Goal: Check status: Check status

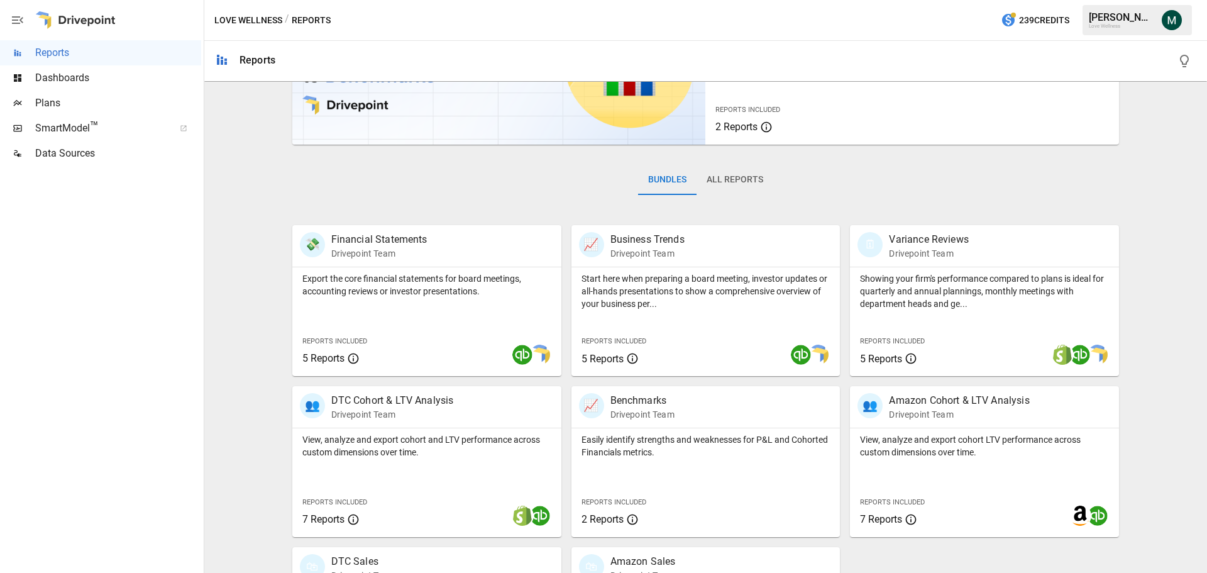
scroll to position [241, 0]
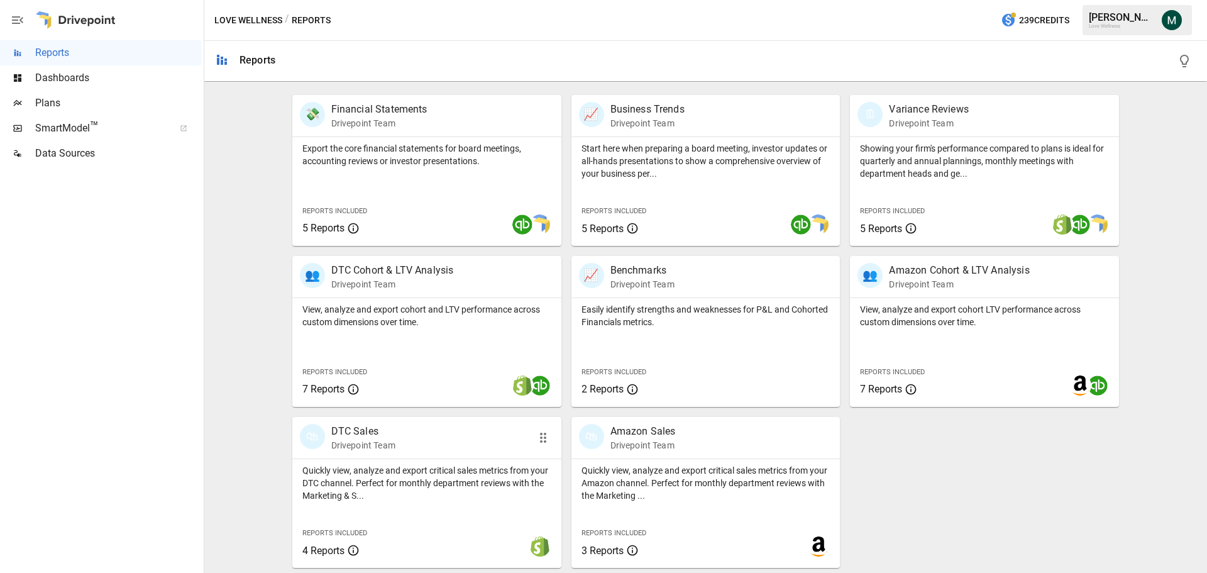
click at [383, 429] on p "DTC Sales" at bounding box center [363, 431] width 64 height 15
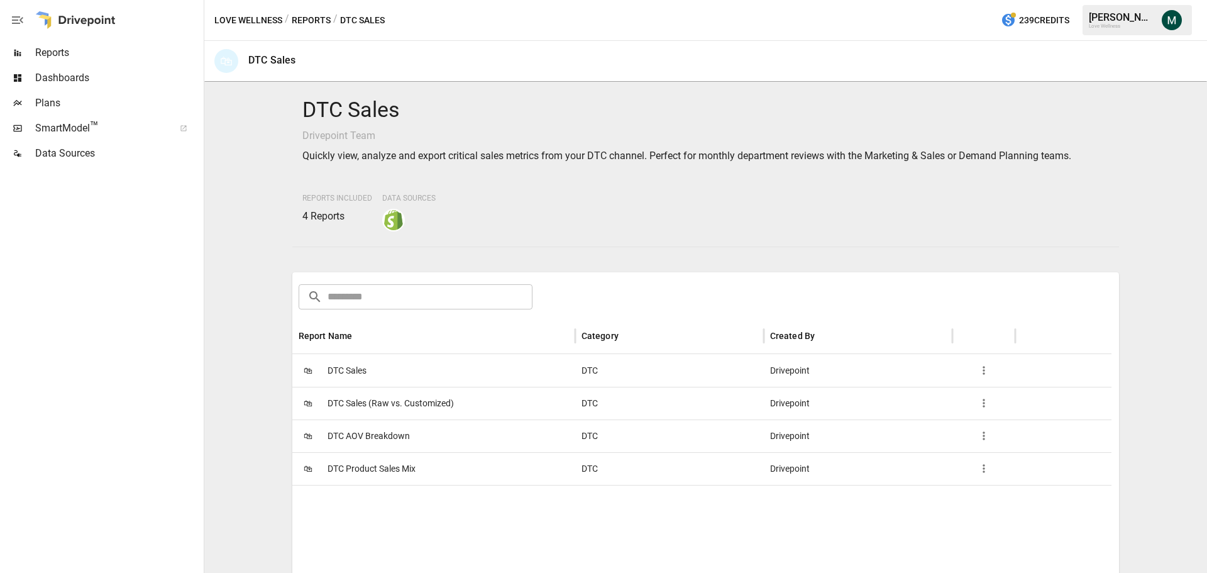
click at [377, 374] on div "🛍 DTC Sales" at bounding box center [433, 370] width 283 height 33
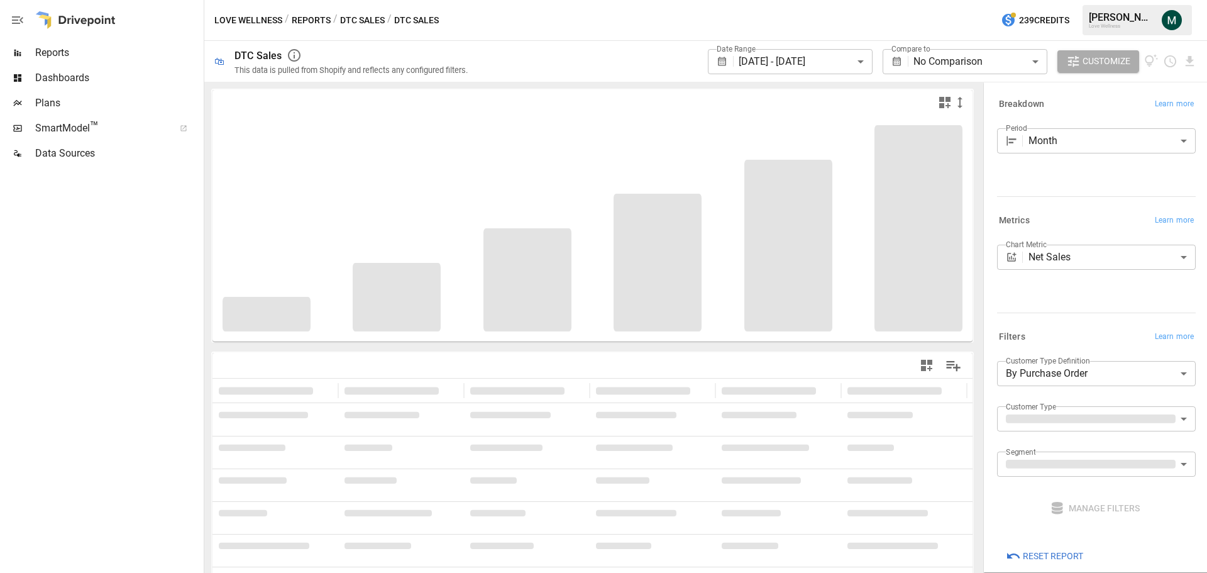
click at [823, 0] on body "**********" at bounding box center [603, 0] width 1207 height 0
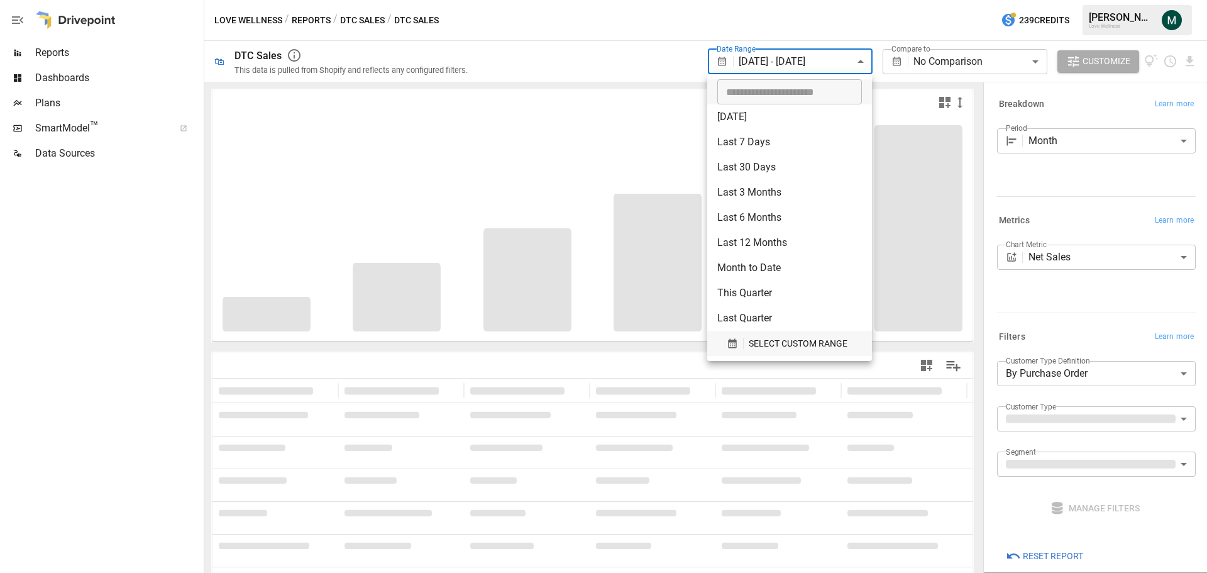
click at [784, 341] on span "SELECT CUSTOM RANGE" at bounding box center [798, 344] width 99 height 16
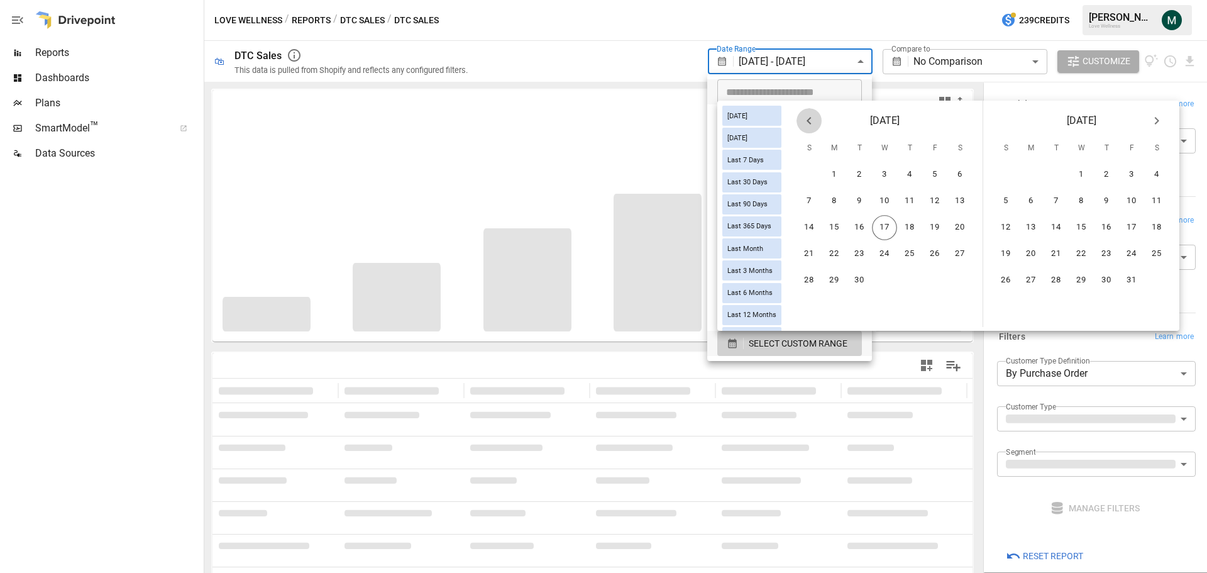
click at [816, 128] on icon "Previous month" at bounding box center [808, 120] width 15 height 15
click at [816, 126] on icon "Previous month" at bounding box center [808, 120] width 15 height 15
click at [858, 171] on button "1" at bounding box center [859, 174] width 25 height 25
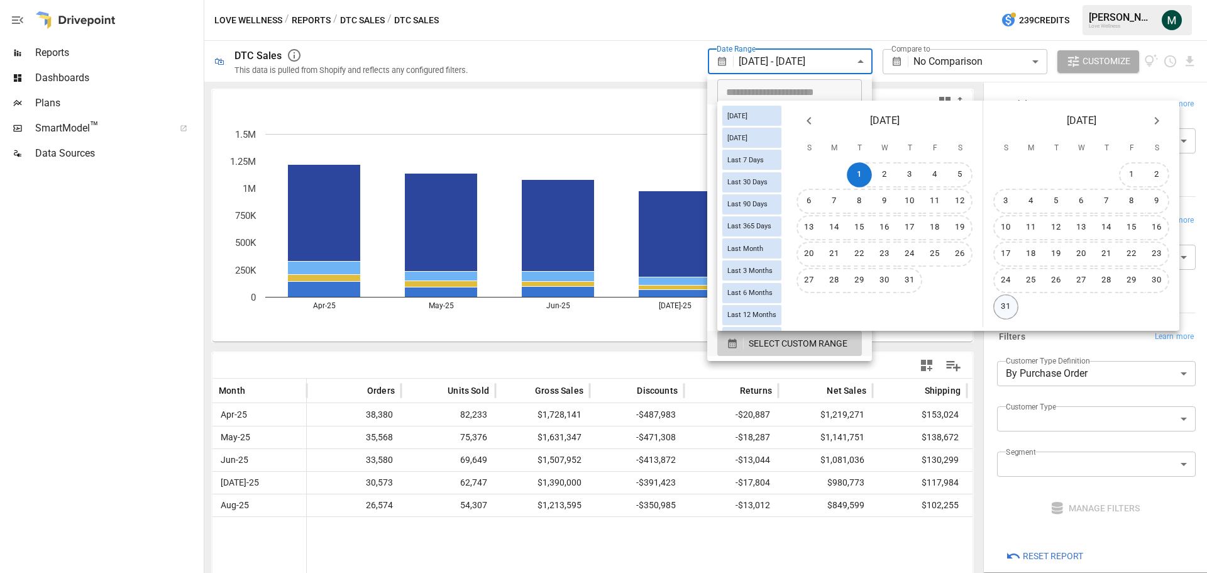
click at [1017, 305] on button "31" at bounding box center [1005, 306] width 25 height 25
